Goal: Check status: Check status

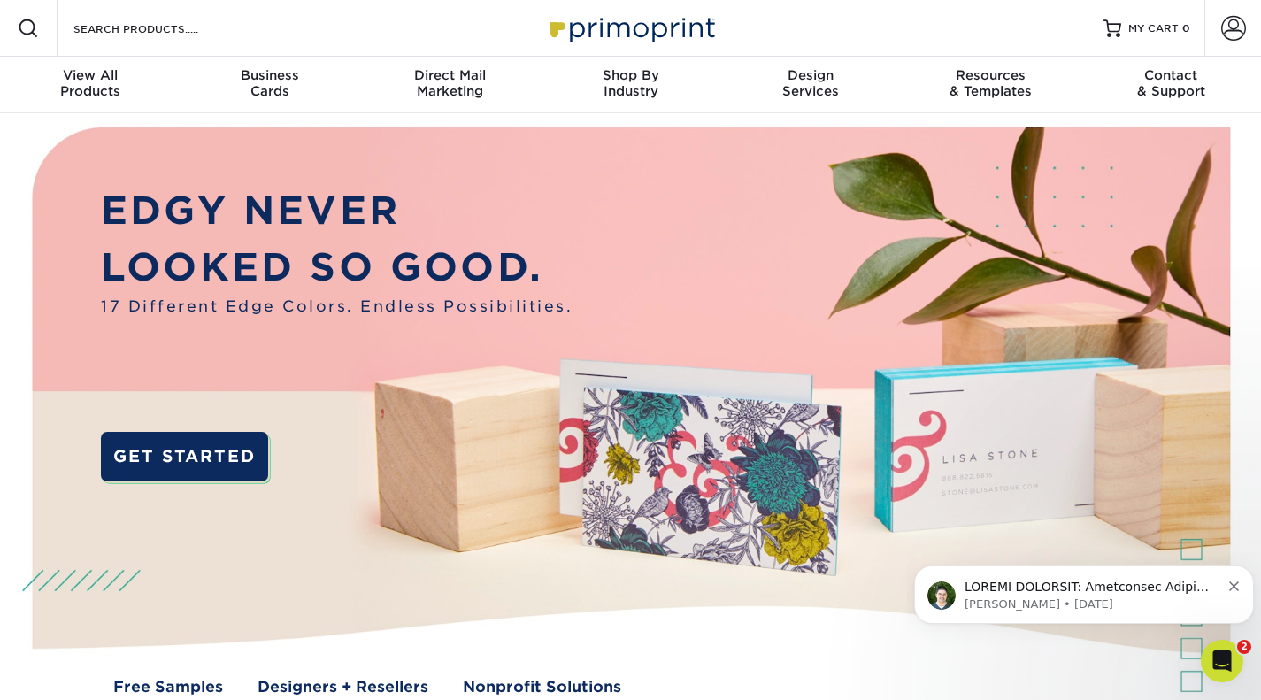
click at [1240, 40] on span at bounding box center [1233, 28] width 25 height 25
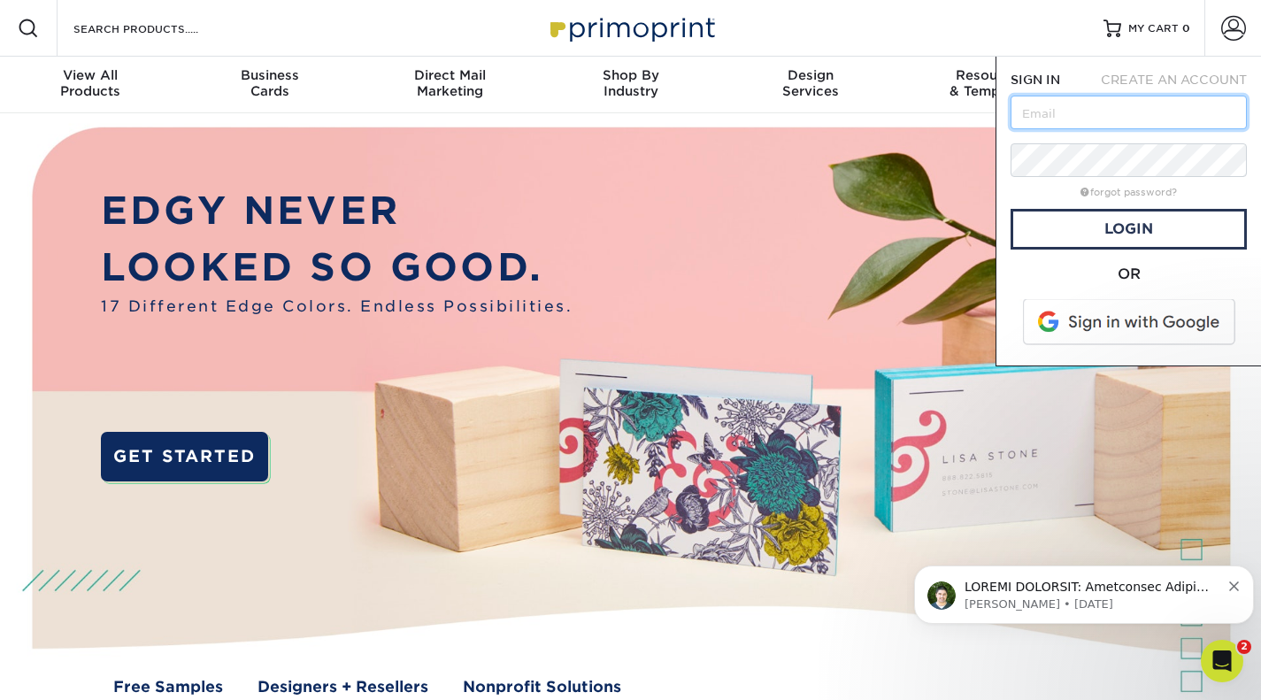
click at [1150, 114] on input "text" at bounding box center [1128, 113] width 236 height 34
type input "[EMAIL_ADDRESS][DOMAIN_NAME]"
click at [1185, 249] on link "Login" at bounding box center [1128, 229] width 236 height 41
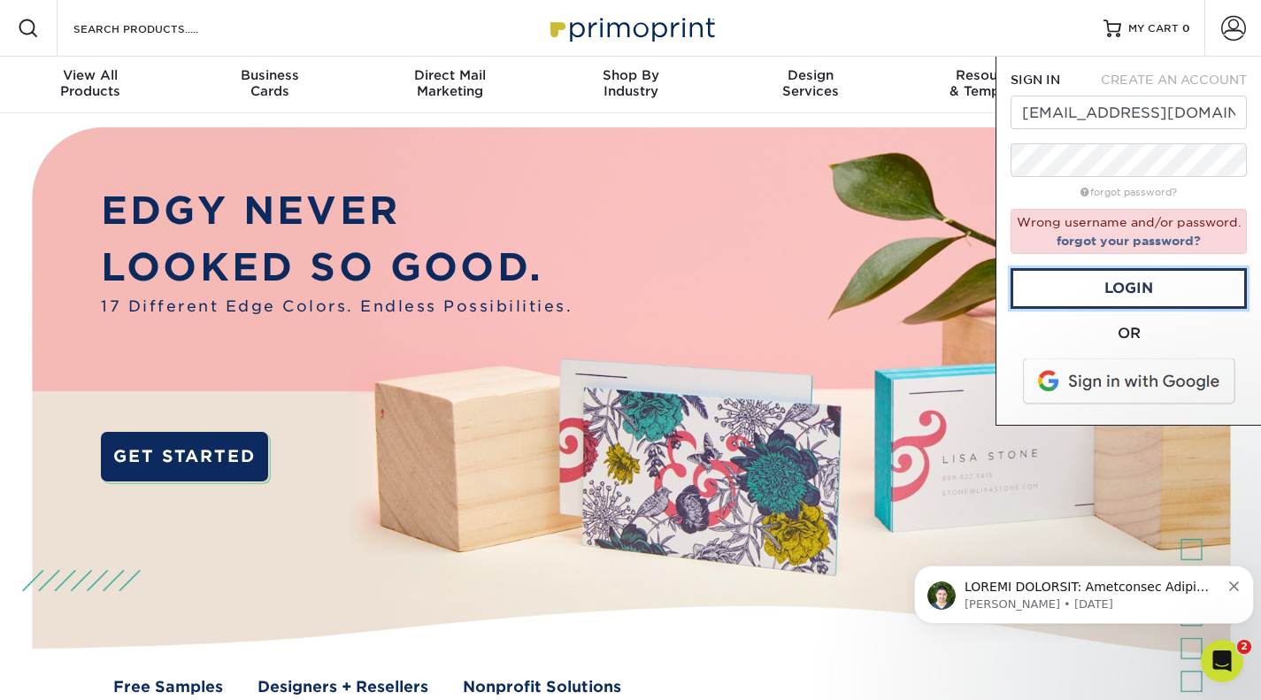
click at [1152, 289] on link "Login" at bounding box center [1128, 288] width 236 height 41
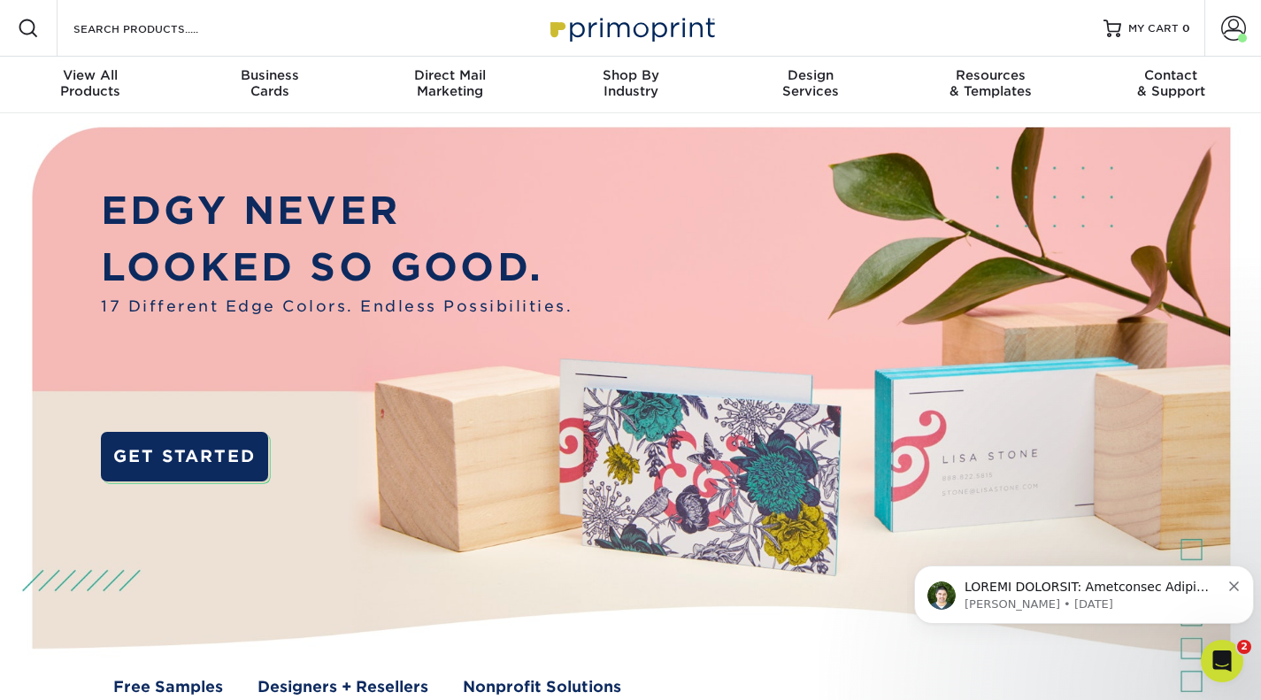
click at [1242, 38] on span at bounding box center [1242, 38] width 9 height 9
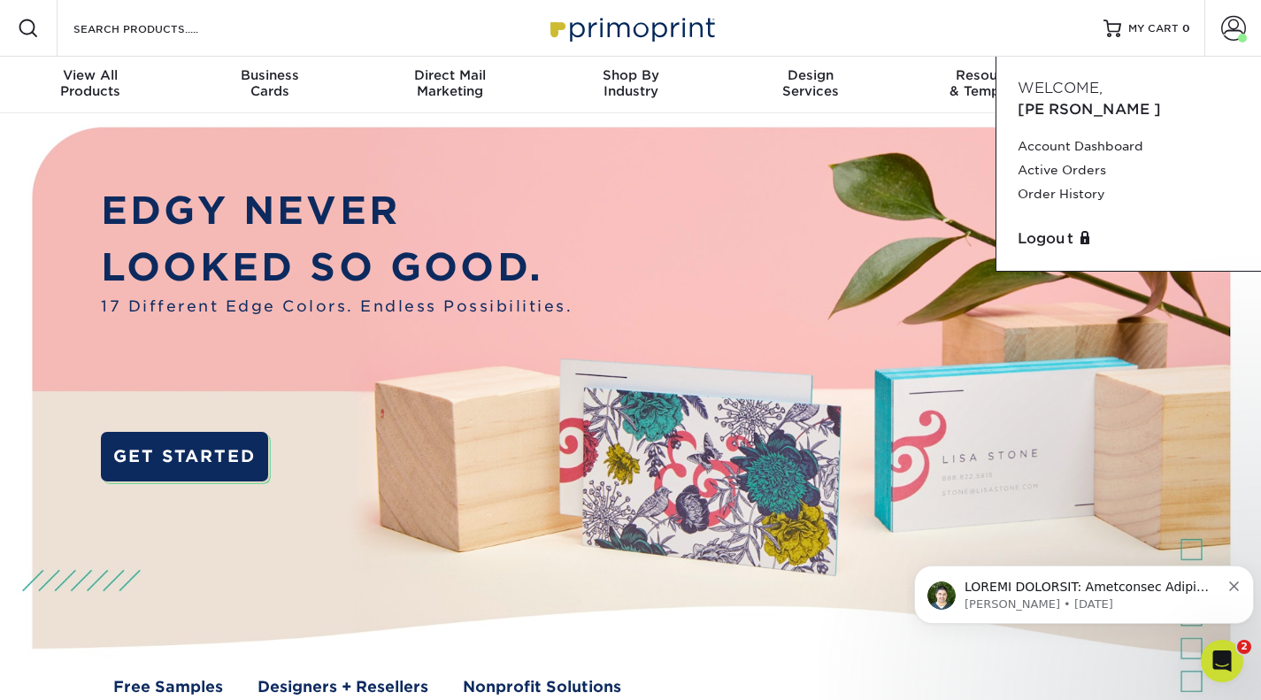
click at [1125, 134] on link "Account Dashboard" at bounding box center [1128, 146] width 222 height 24
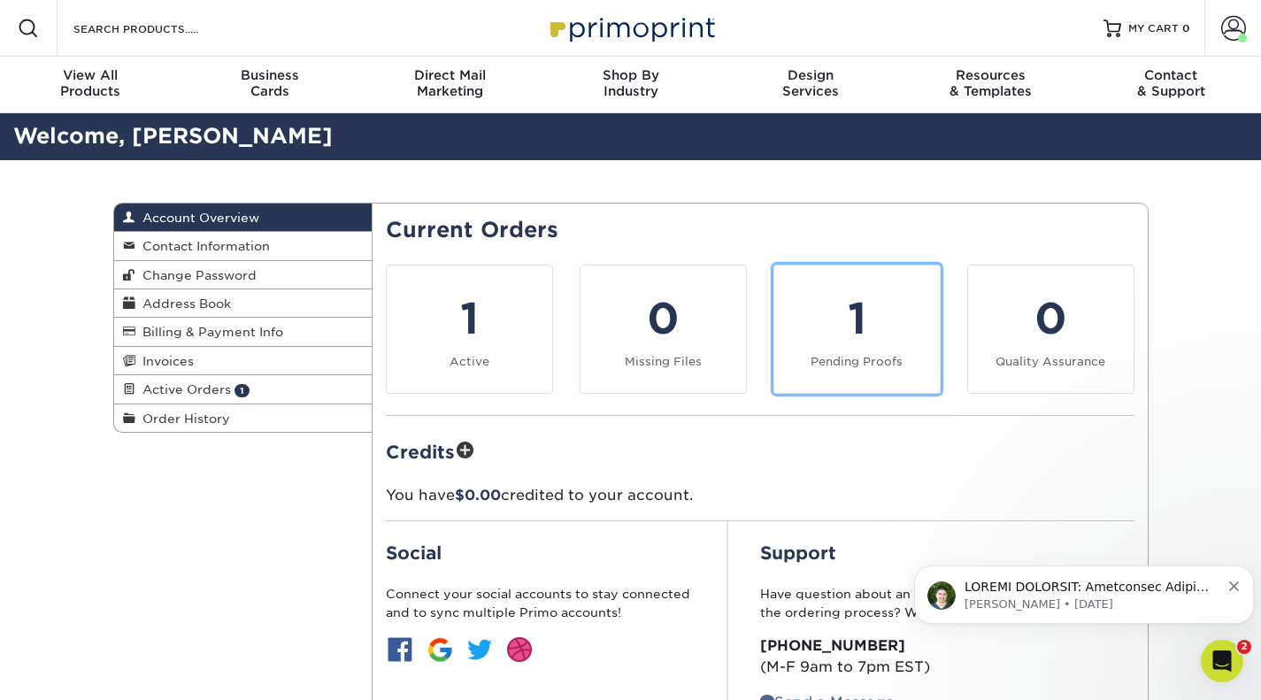
click at [883, 335] on div "1" at bounding box center [857, 319] width 144 height 64
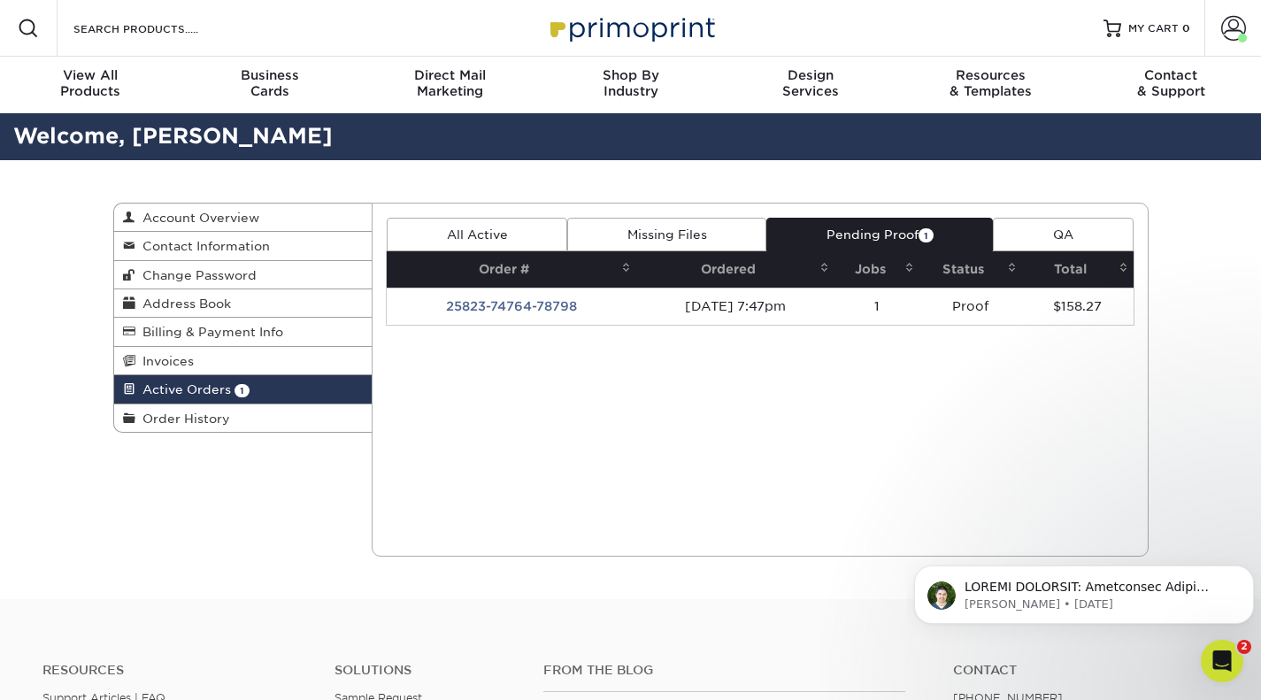
click at [522, 298] on td "25823-74764-78798" at bounding box center [511, 306] width 249 height 37
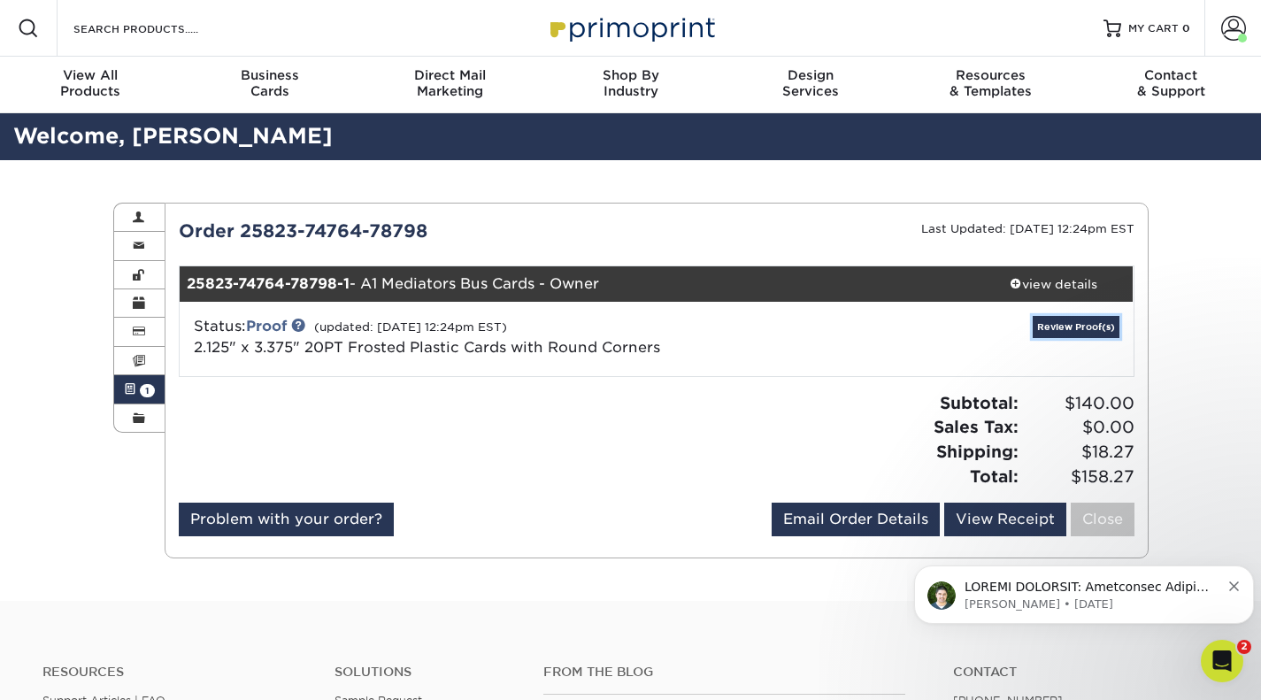
click at [1096, 326] on link "Review Proof(s)" at bounding box center [1075, 327] width 87 height 22
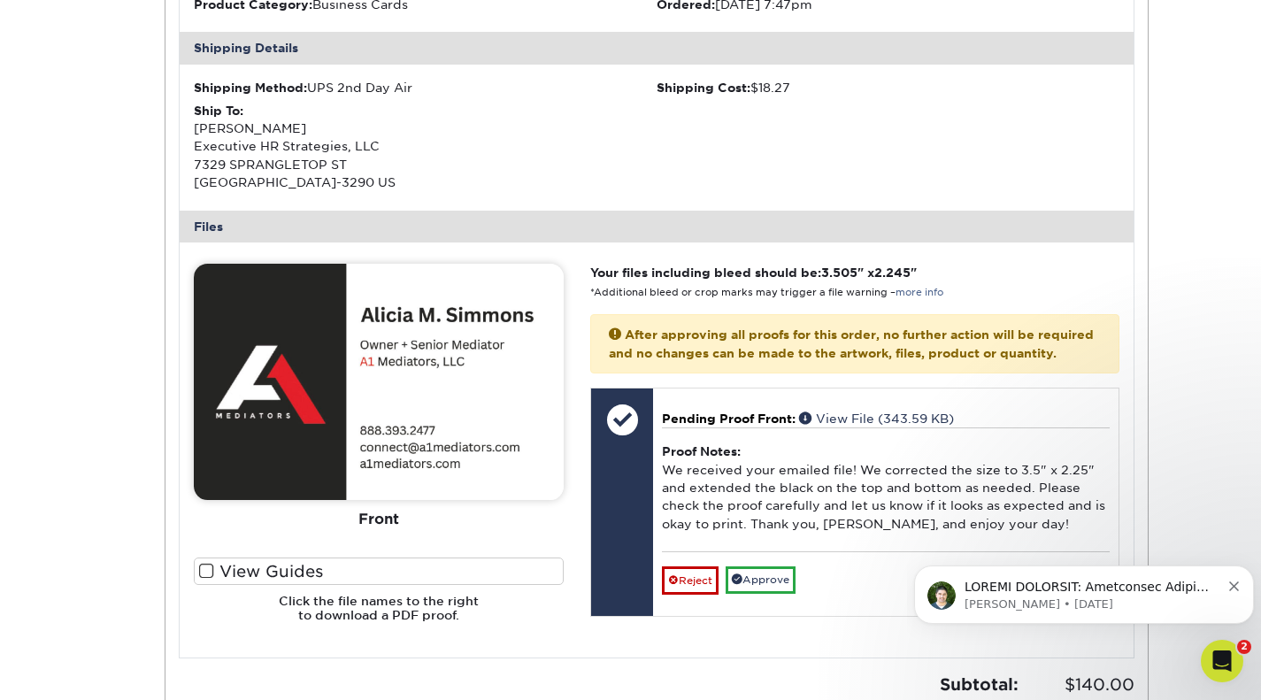
scroll to position [518, 0]
click at [777, 594] on link "Approve" at bounding box center [760, 579] width 70 height 27
